Goal: Find specific page/section: Find specific page/section

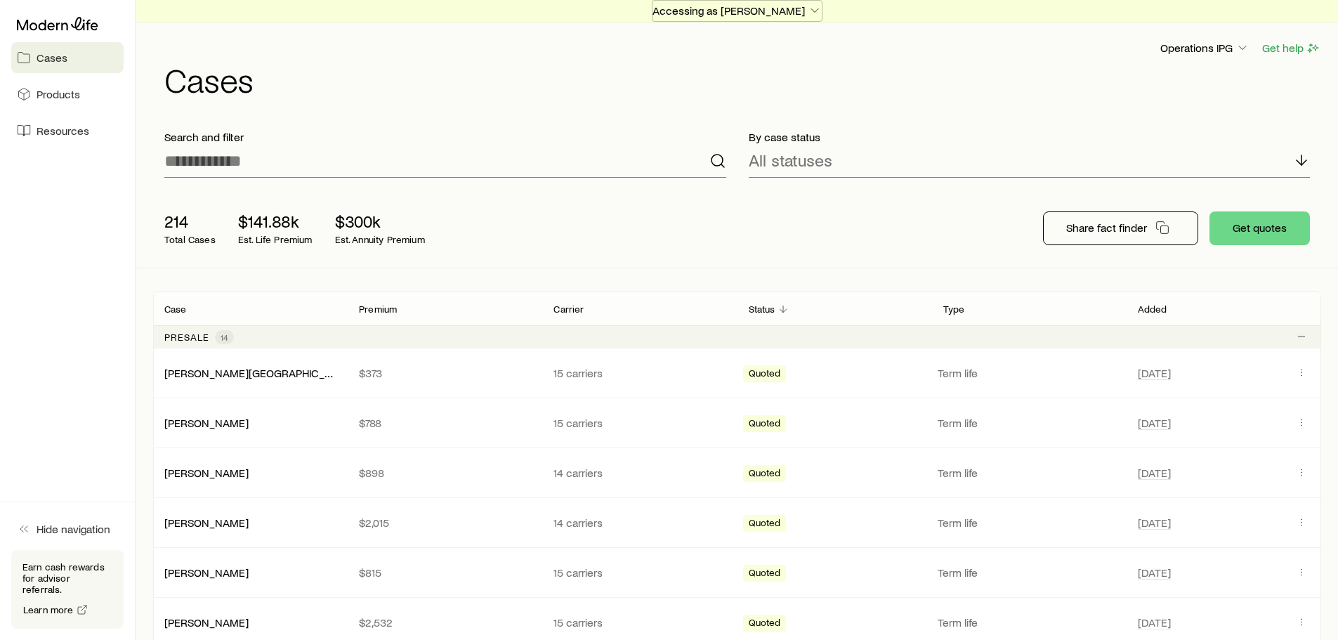
click at [740, 6] on p "Accessing as [PERSON_NAME]" at bounding box center [737, 11] width 169 height 14
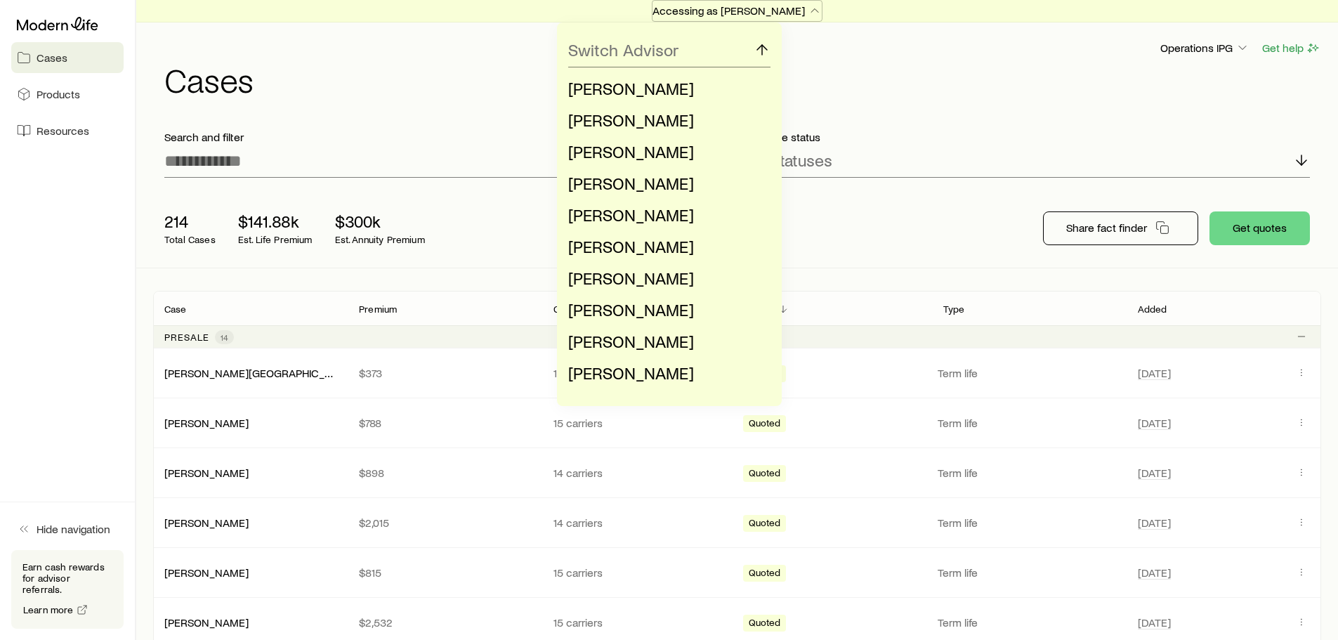
click at [791, 11] on p "Accessing as [PERSON_NAME]" at bounding box center [737, 11] width 169 height 14
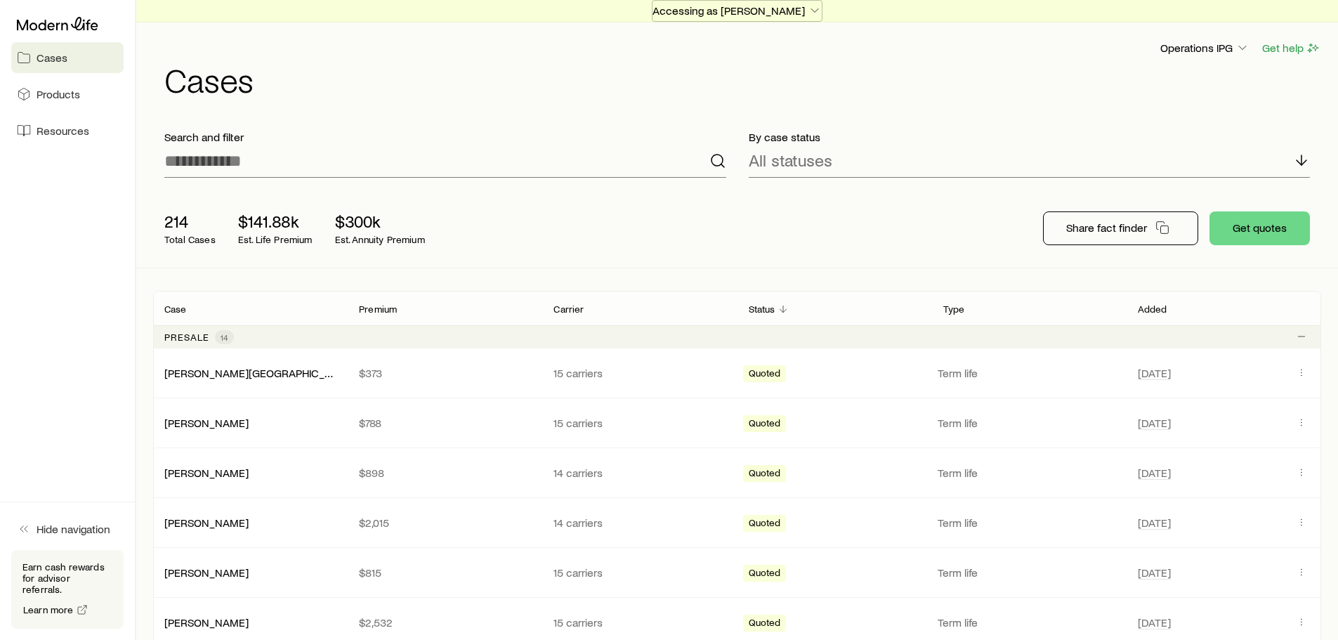
click at [710, 6] on p "Accessing as [PERSON_NAME]" at bounding box center [737, 11] width 169 height 14
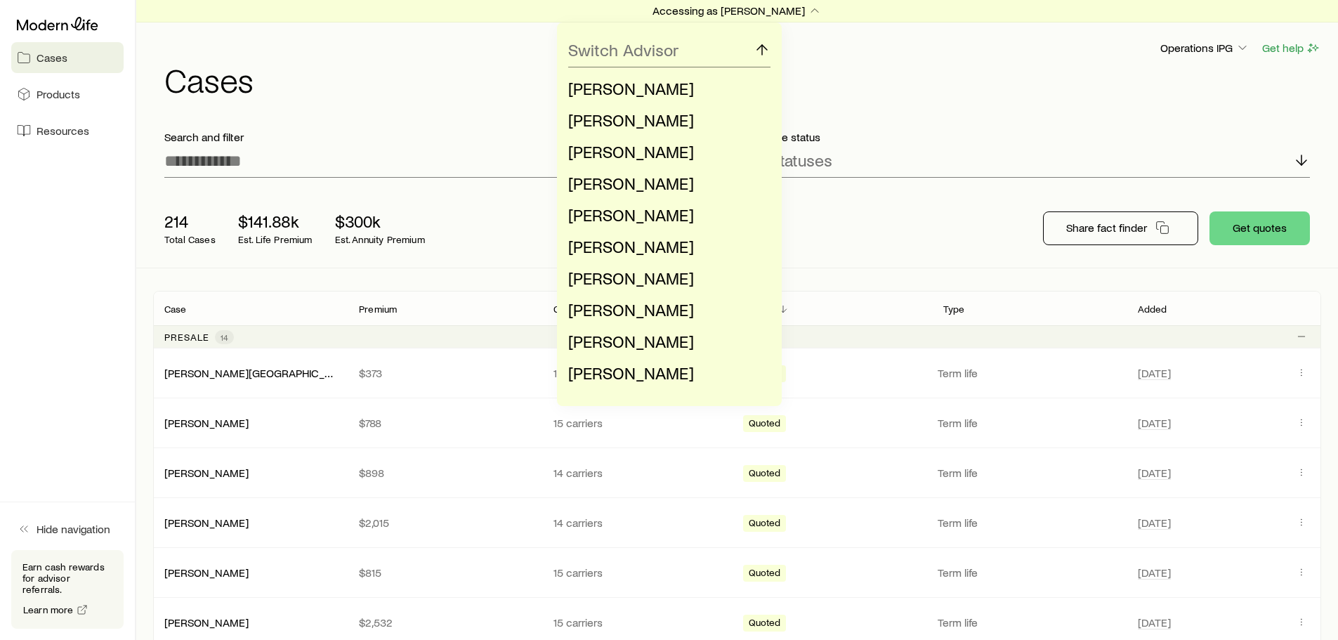
click at [1188, 45] on div "Switch Advisor [PERSON_NAME] [PERSON_NAME] [PERSON_NAME] [PERSON_NAME] [PERSON_…" at bounding box center [669, 214] width 1338 height 384
click at [1093, 95] on div "Switch Advisor [PERSON_NAME] [PERSON_NAME] [PERSON_NAME] [PERSON_NAME] [PERSON_…" at bounding box center [669, 214] width 1338 height 384
click at [759, 47] on icon at bounding box center [762, 49] width 17 height 17
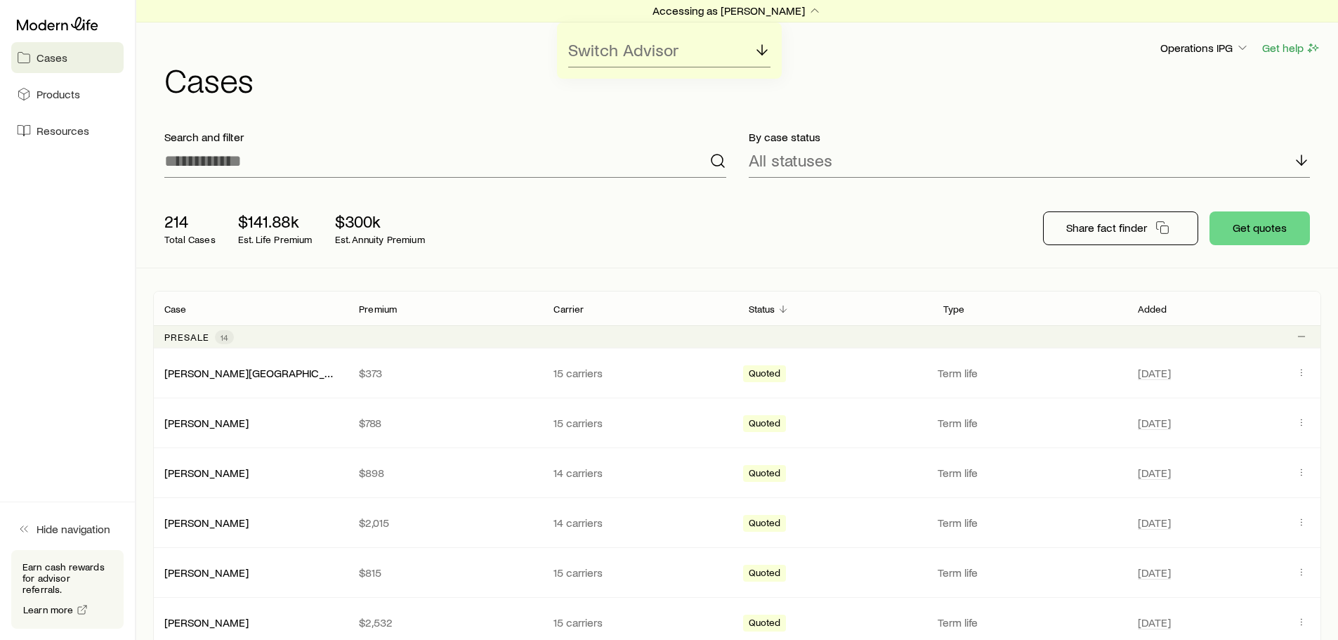
click at [1219, 45] on div "Switch Advisor" at bounding box center [669, 50] width 1338 height 56
click at [777, 14] on p "Accessing as [PERSON_NAME]" at bounding box center [737, 11] width 169 height 14
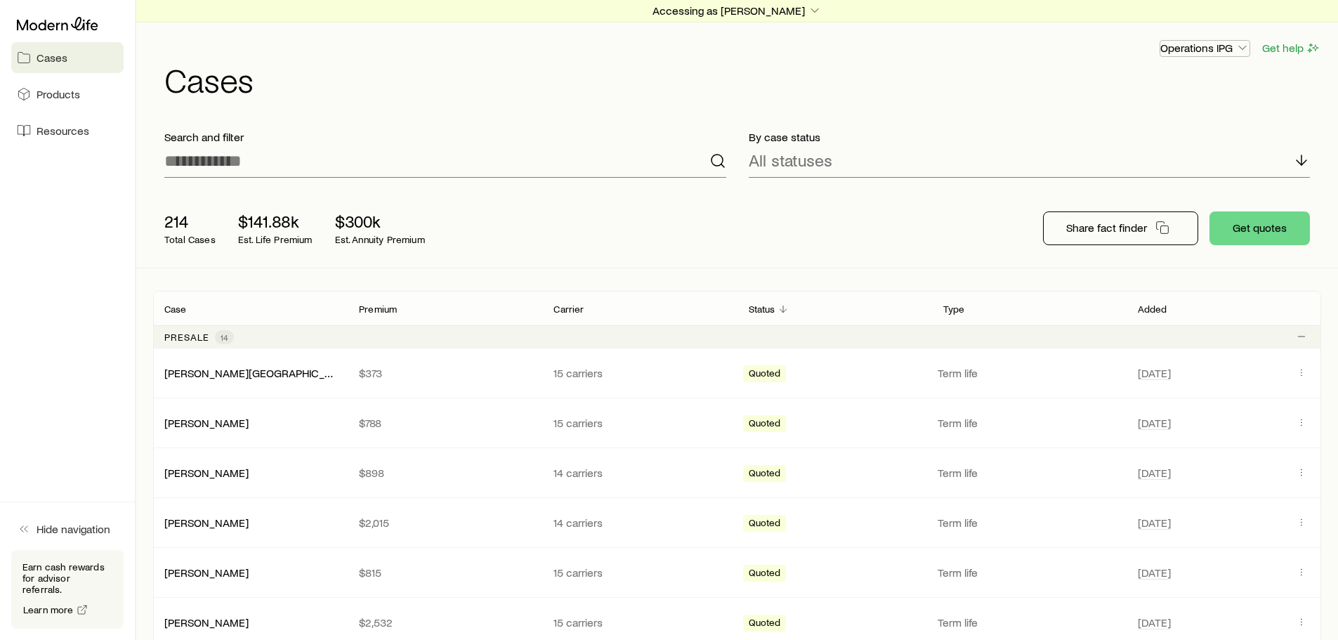
click at [1206, 46] on p "Operations IPG" at bounding box center [1205, 48] width 89 height 14
click at [1156, 91] on span "Licenses and contracts" at bounding box center [1170, 86] width 115 height 14
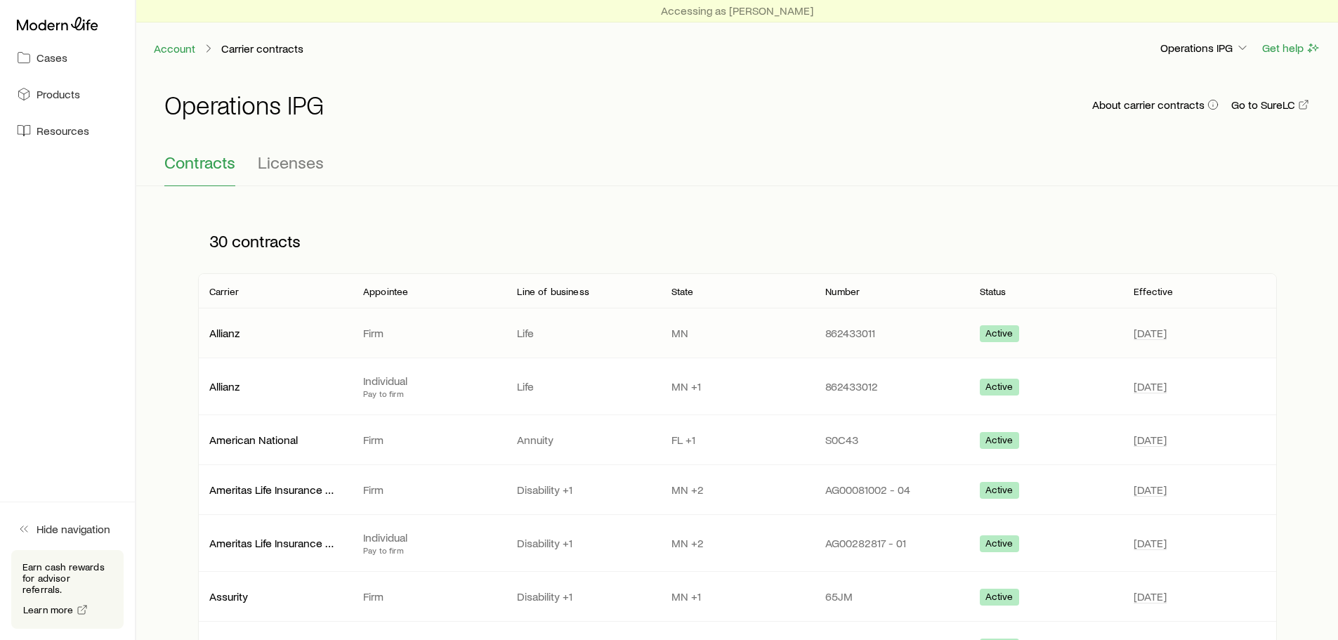
click at [533, 332] on p "Life" at bounding box center [582, 333] width 131 height 14
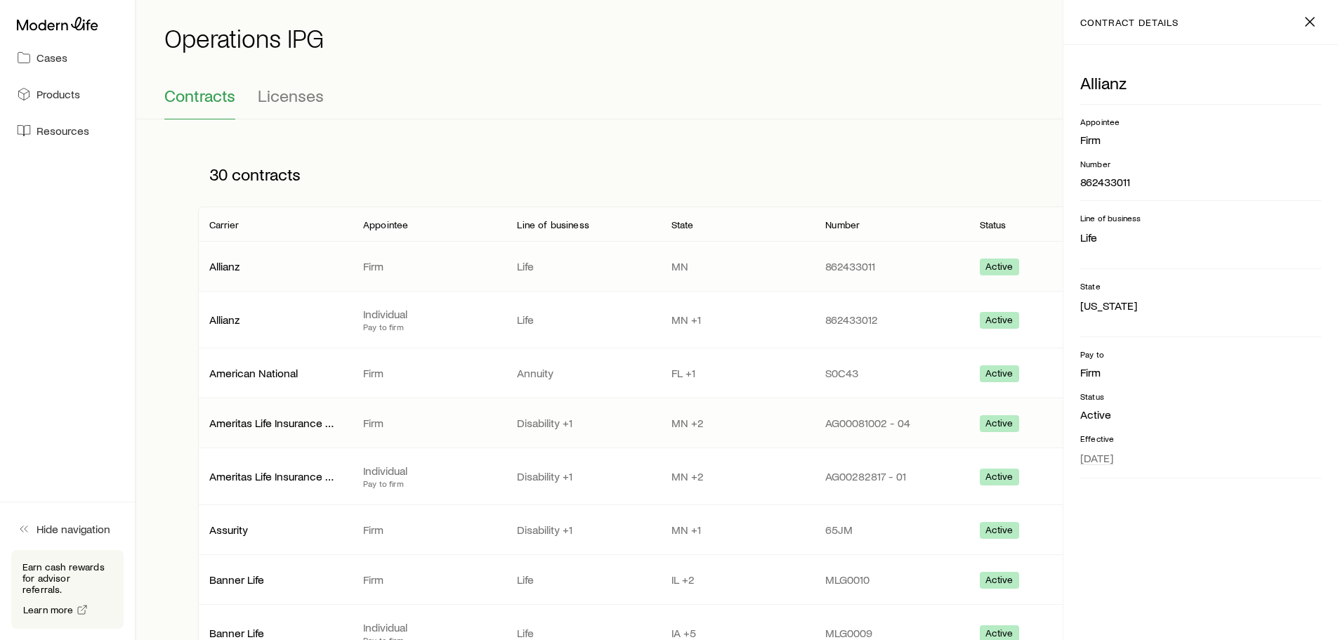
scroll to position [141, 0]
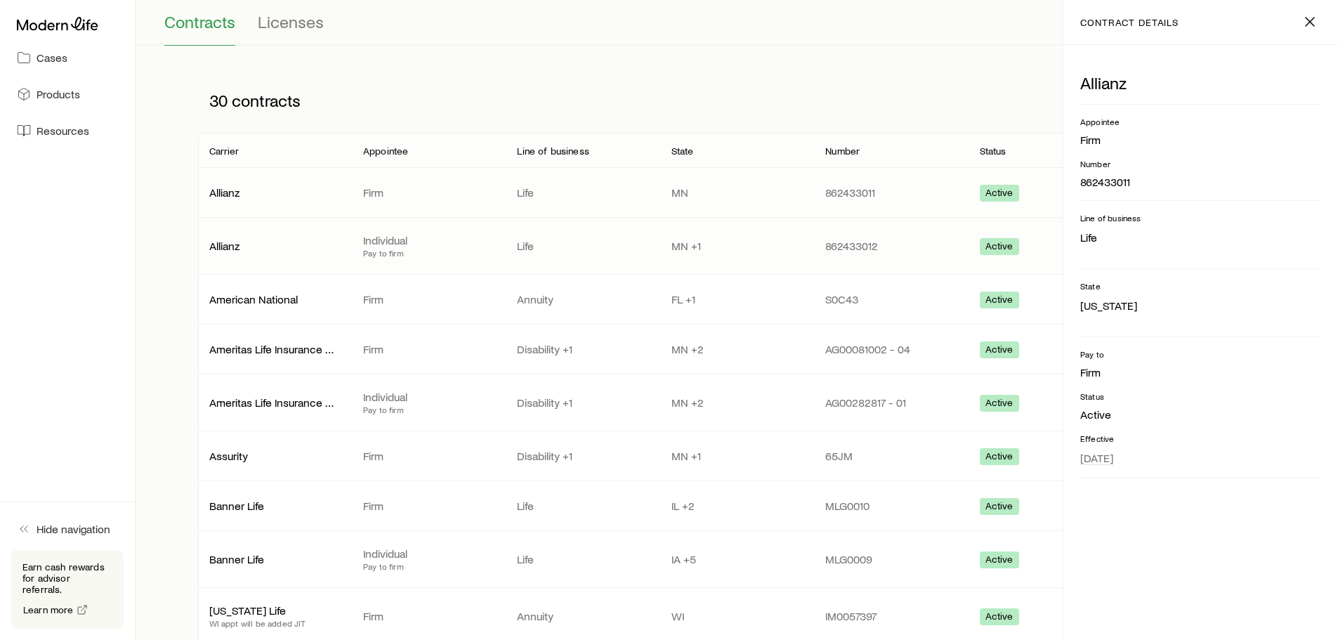
click at [692, 244] on p "MN +1" at bounding box center [737, 246] width 131 height 14
click at [689, 296] on p "FL +1" at bounding box center [737, 299] width 131 height 14
click at [686, 343] on p "MN +2" at bounding box center [737, 349] width 131 height 14
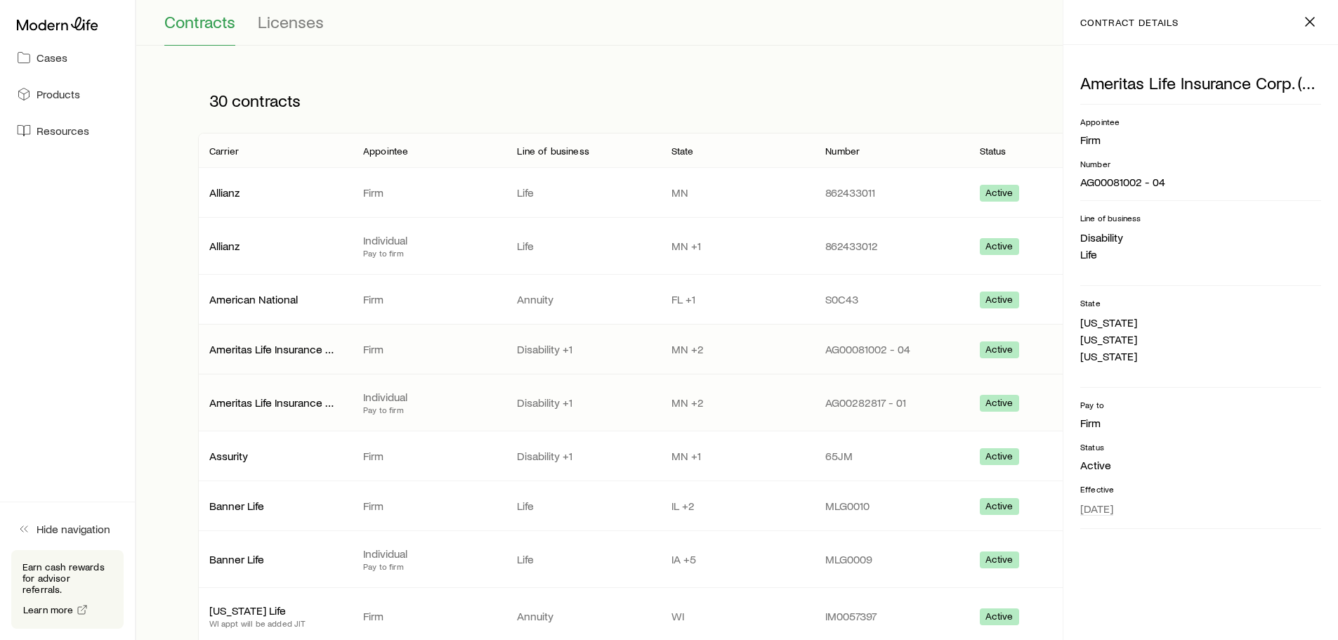
click at [686, 396] on p "MN +2" at bounding box center [737, 403] width 131 height 14
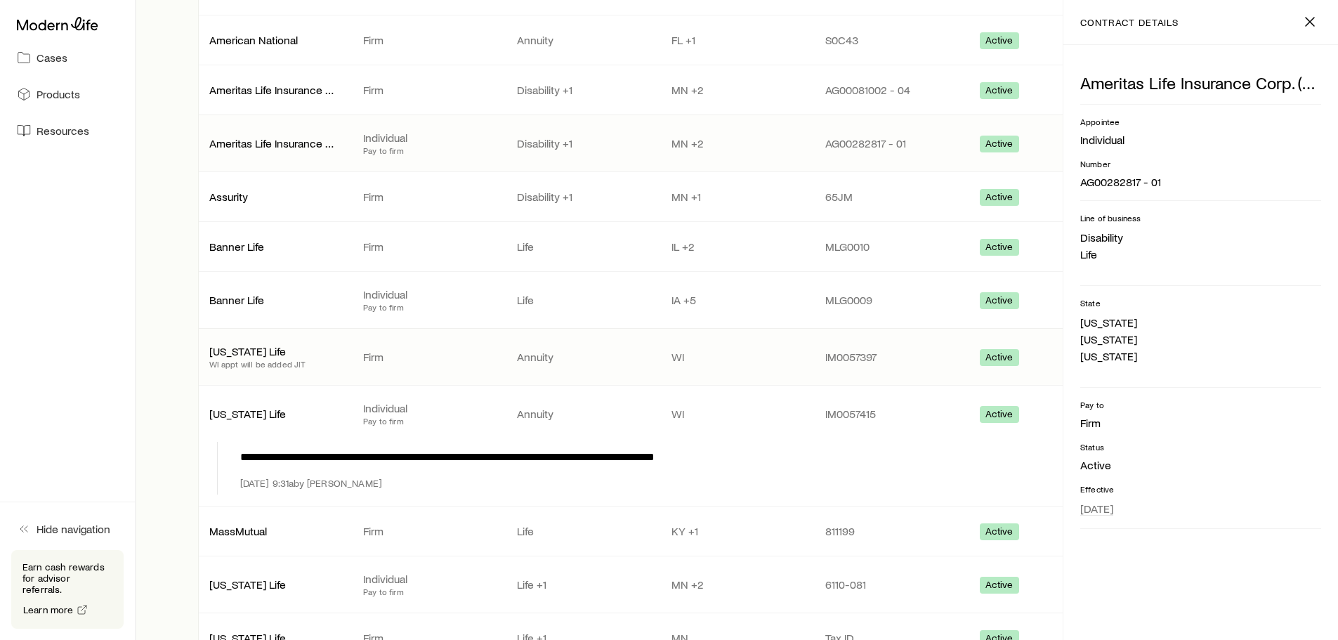
scroll to position [562, 0]
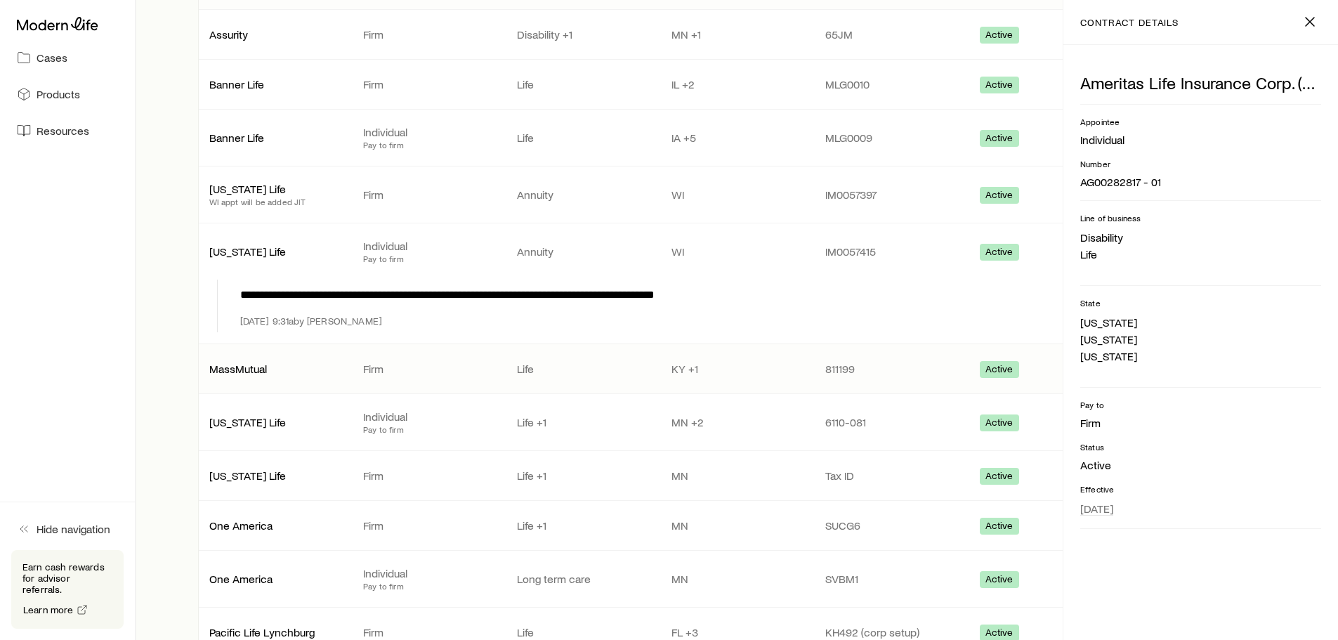
click at [687, 367] on p "KY +1" at bounding box center [737, 369] width 131 height 14
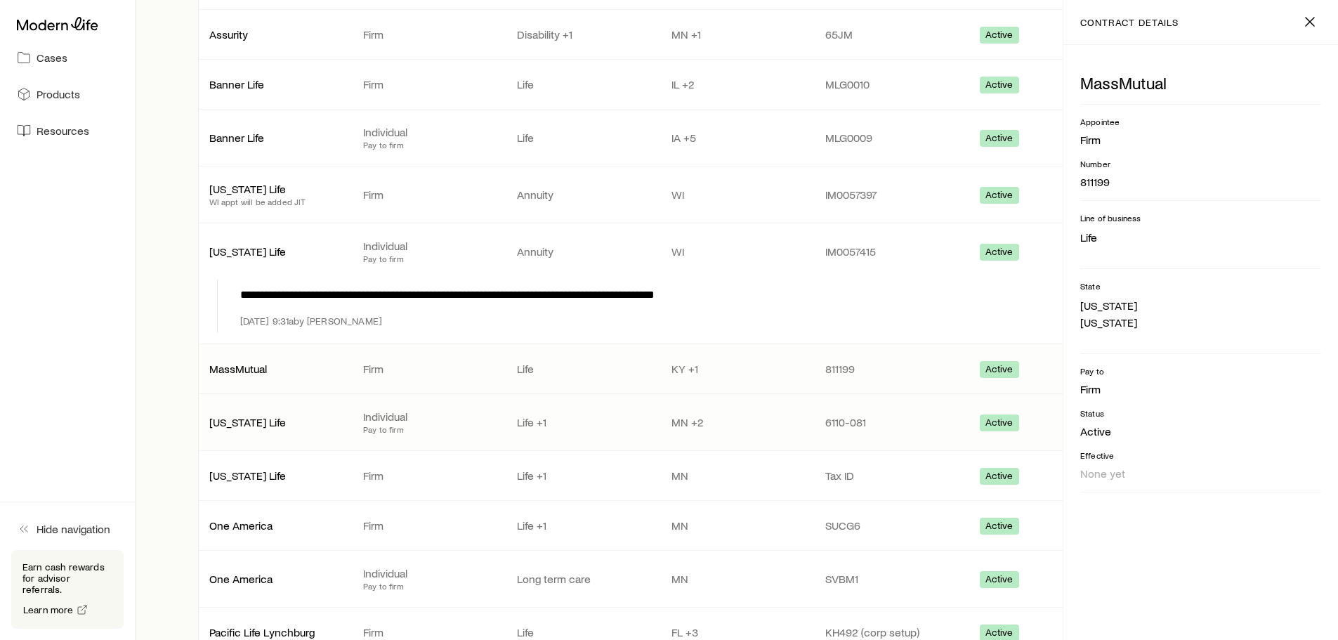
click at [692, 417] on p "MN +2" at bounding box center [737, 422] width 131 height 14
click at [525, 425] on p "Life +1" at bounding box center [582, 422] width 131 height 14
click at [532, 423] on p "Life +1" at bounding box center [582, 422] width 131 height 14
click at [523, 366] on p "Life" at bounding box center [582, 369] width 131 height 14
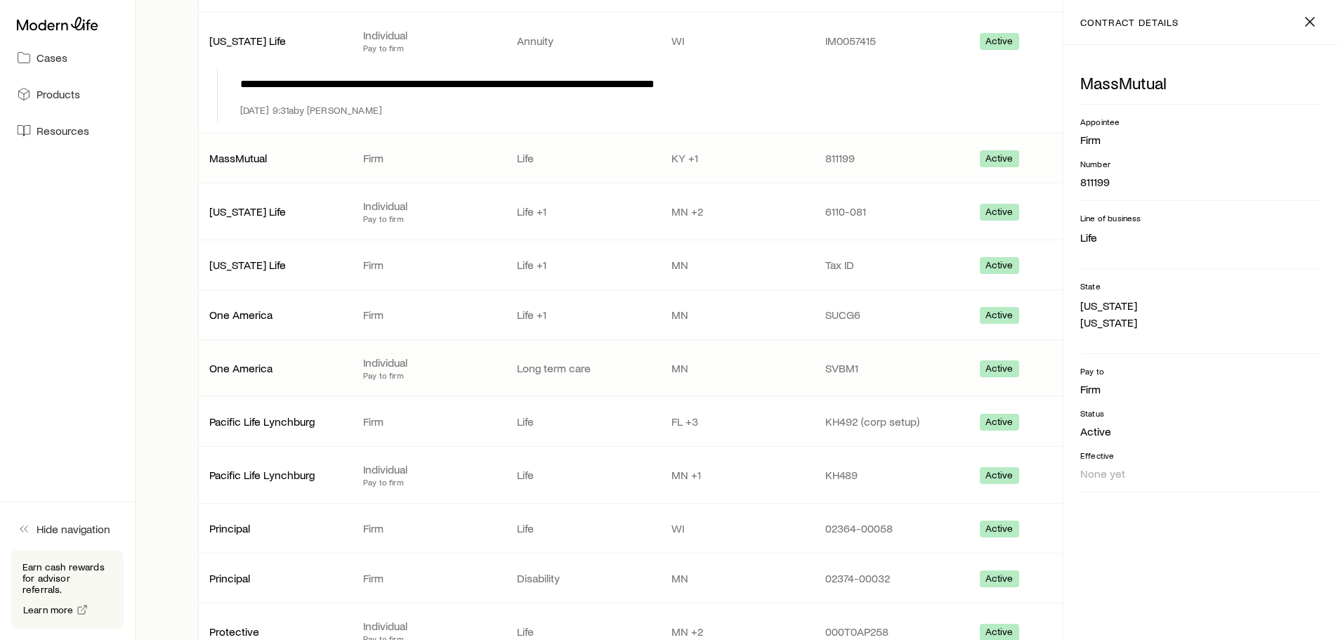
click at [551, 368] on p "Long term care" at bounding box center [582, 368] width 131 height 14
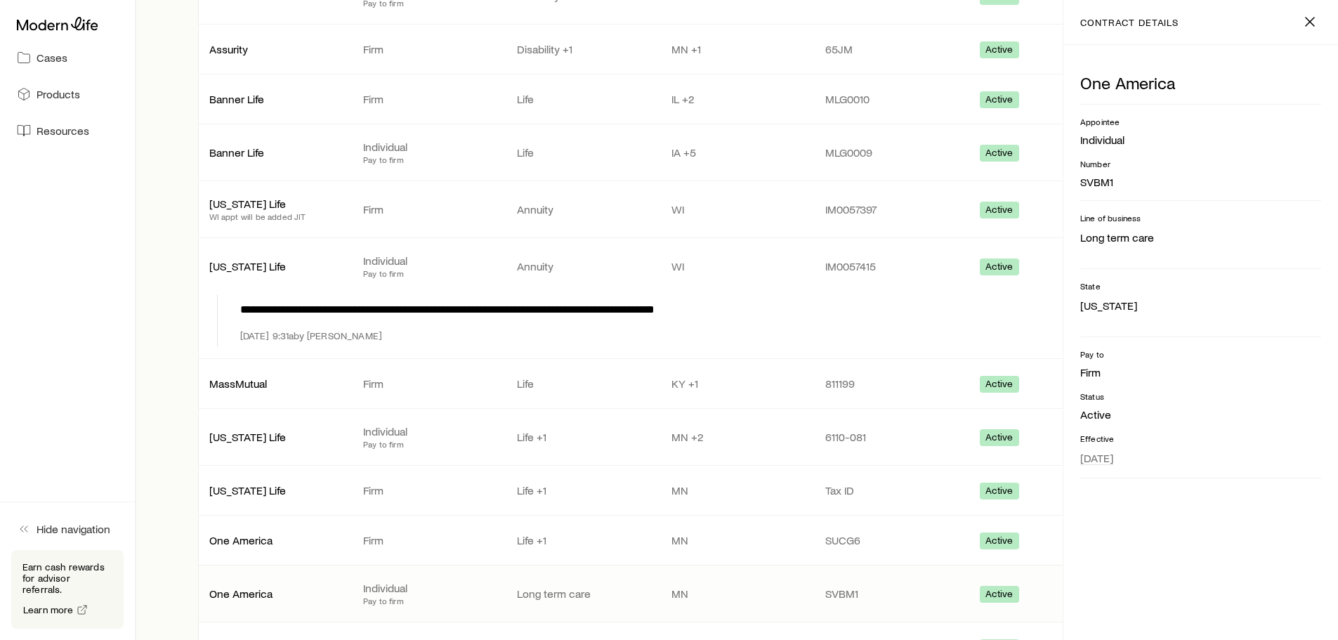
scroll to position [492, 0]
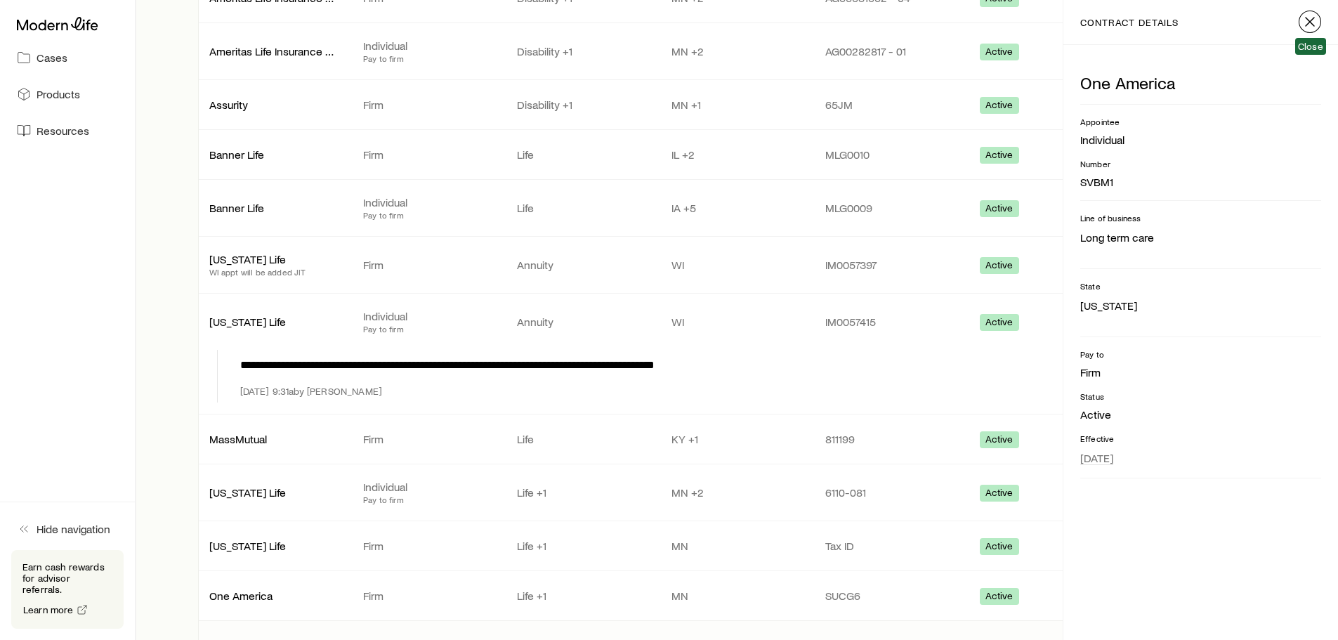
click at [1310, 21] on line "button" at bounding box center [1310, 22] width 8 height 8
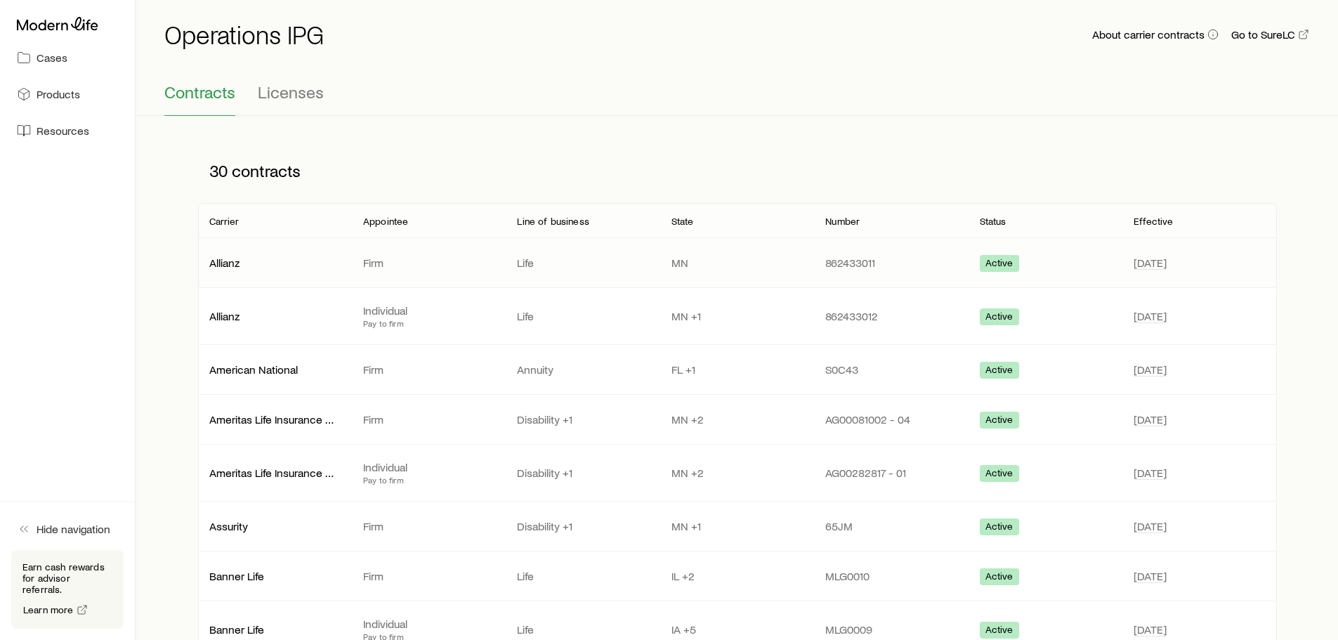
scroll to position [0, 0]
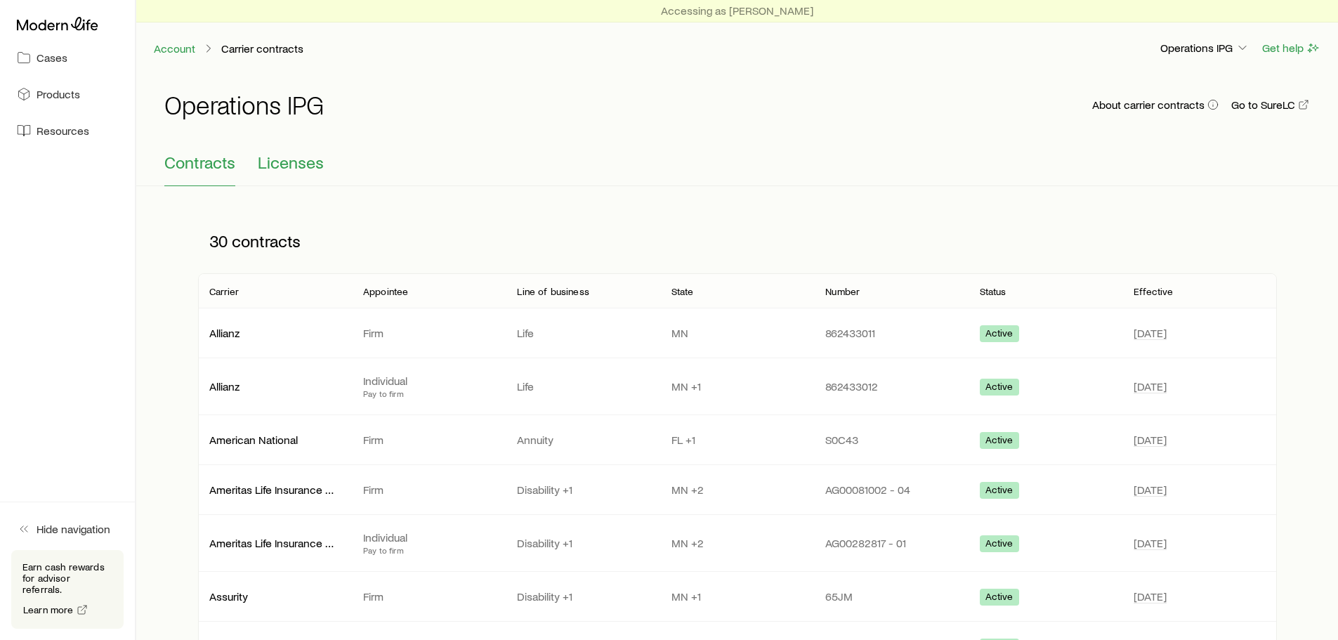
click at [310, 163] on span "Licenses" at bounding box center [291, 162] width 66 height 20
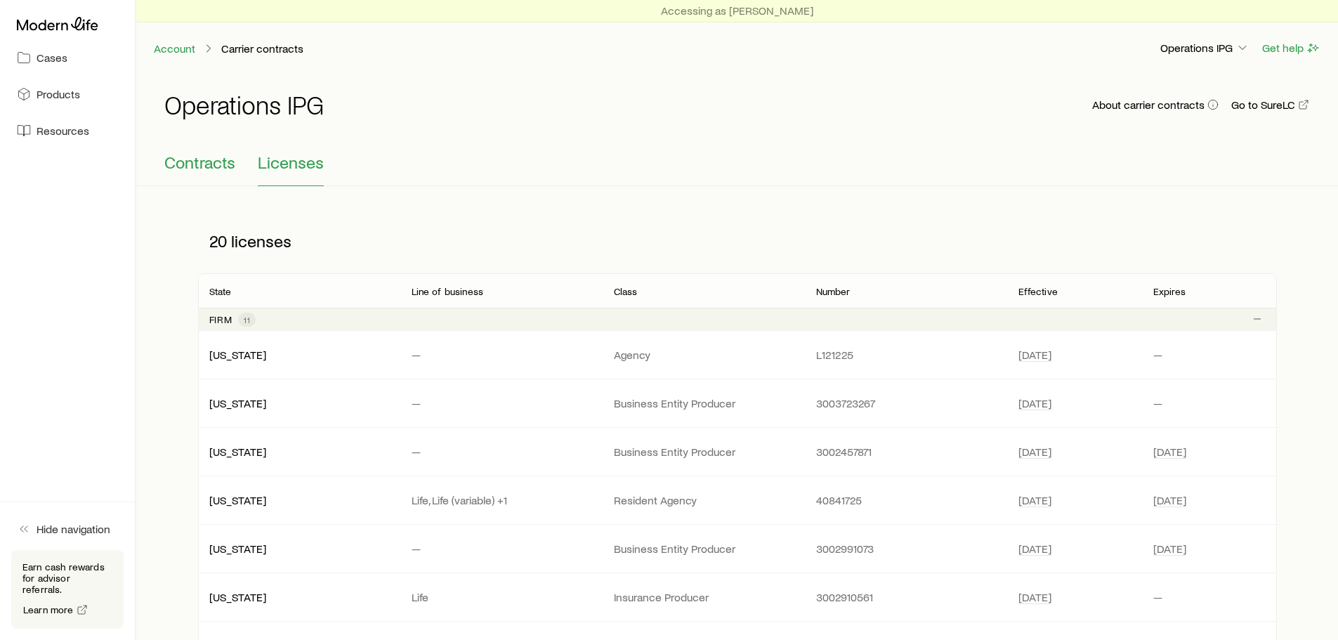
click at [216, 159] on span "Contracts" at bounding box center [199, 162] width 71 height 20
